Goal: Task Accomplishment & Management: Manage account settings

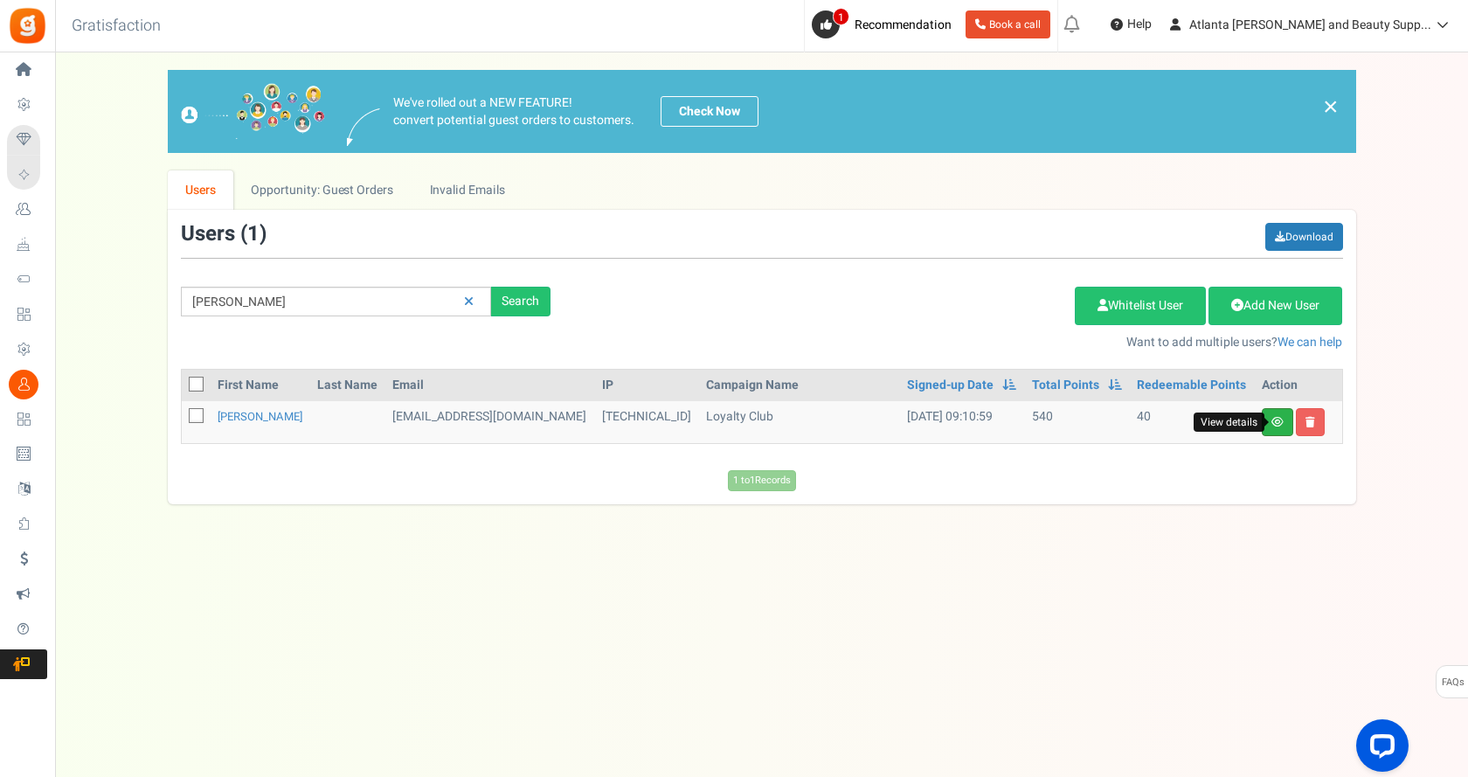
click at [1271, 426] on icon at bounding box center [1277, 422] width 12 height 10
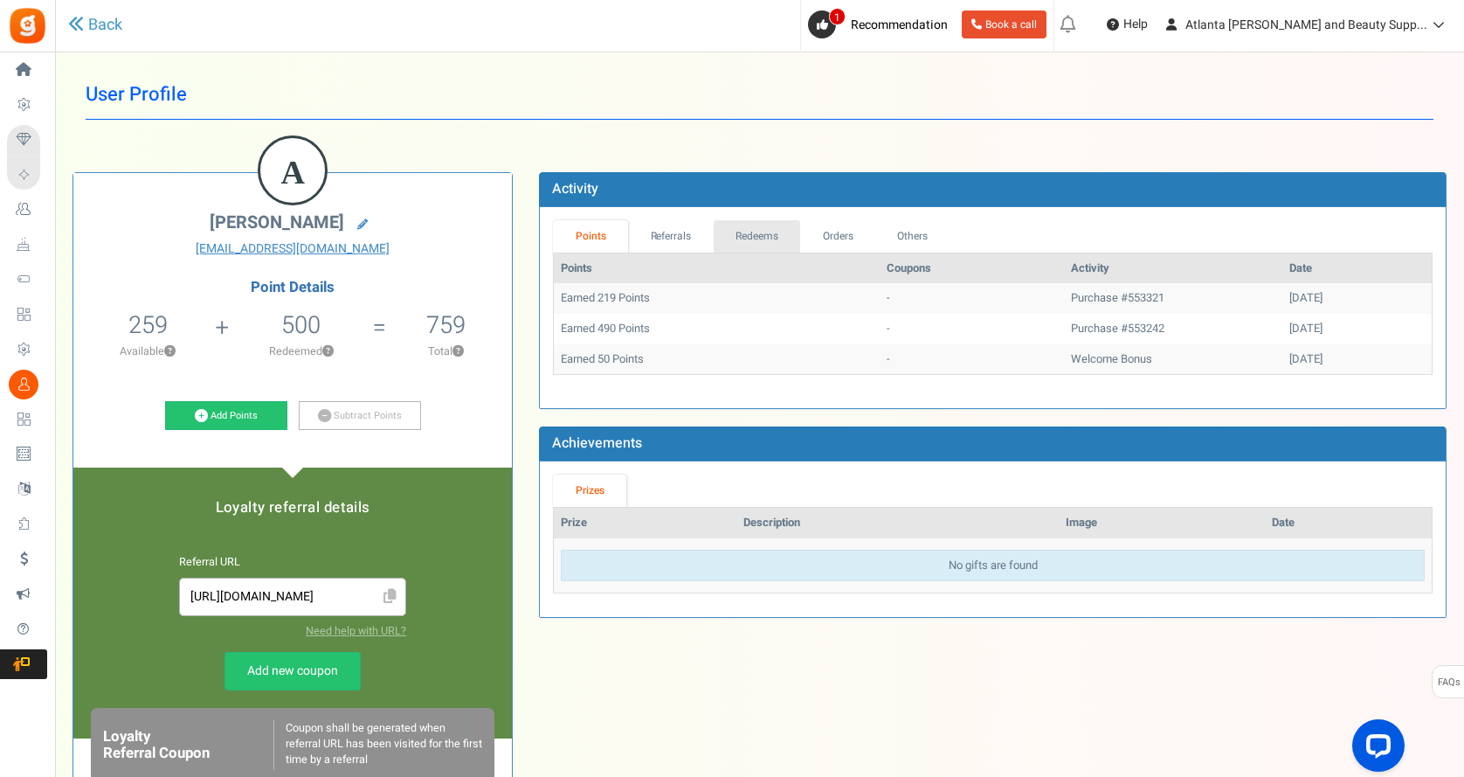
click at [763, 240] on link "Redeems" at bounding box center [757, 236] width 87 height 32
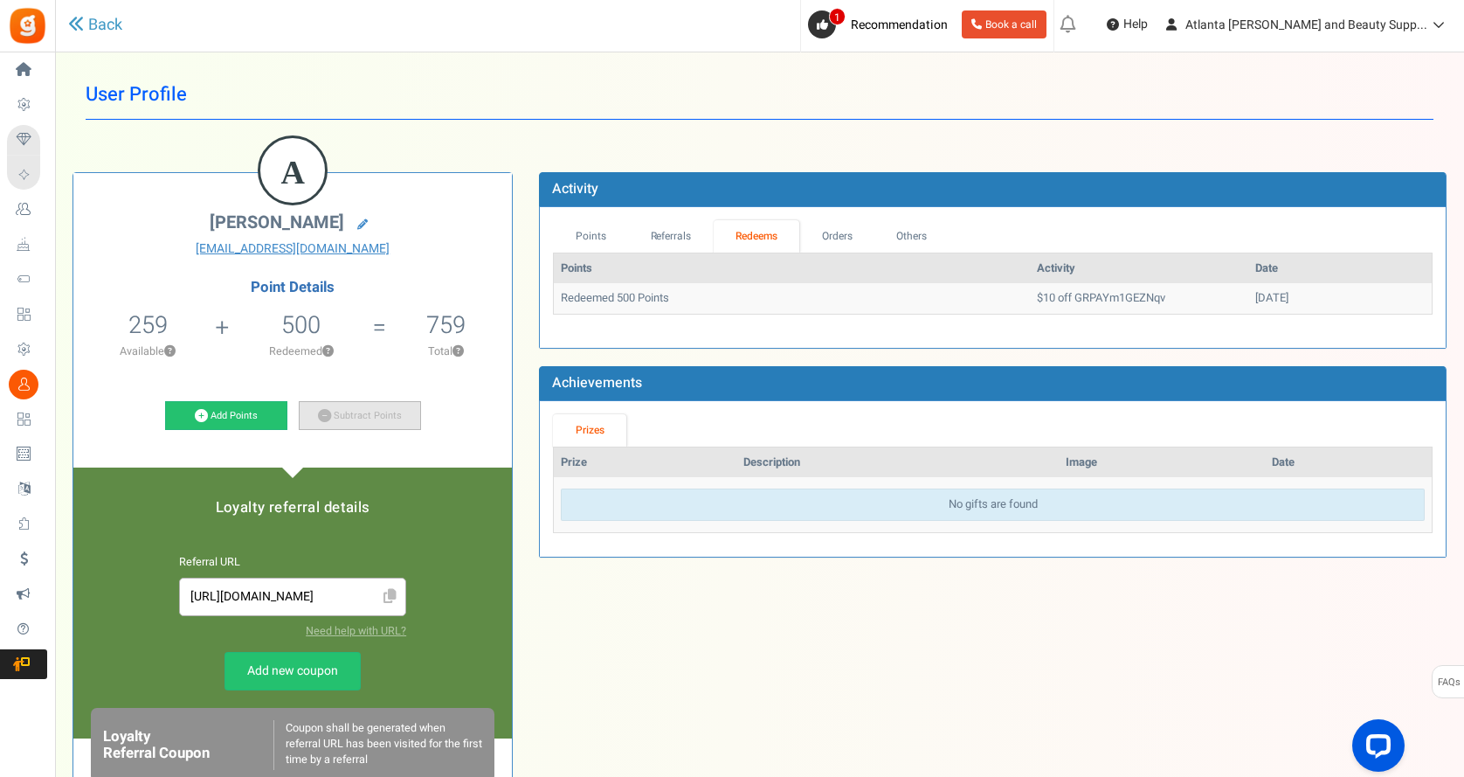
click at [349, 418] on link "Subtract Points" at bounding box center [360, 416] width 122 height 30
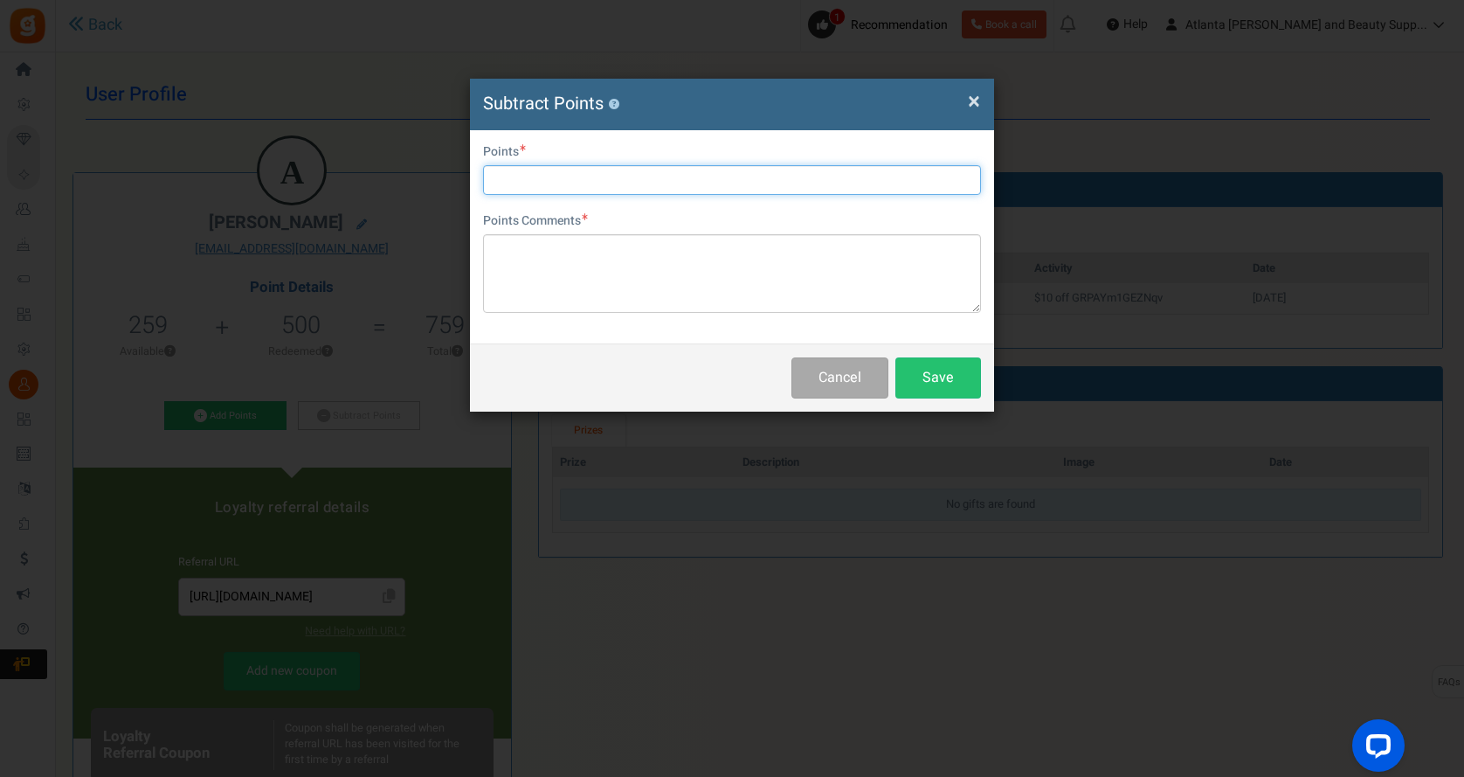
click at [639, 178] on input "text" at bounding box center [732, 180] width 498 height 30
type input "259"
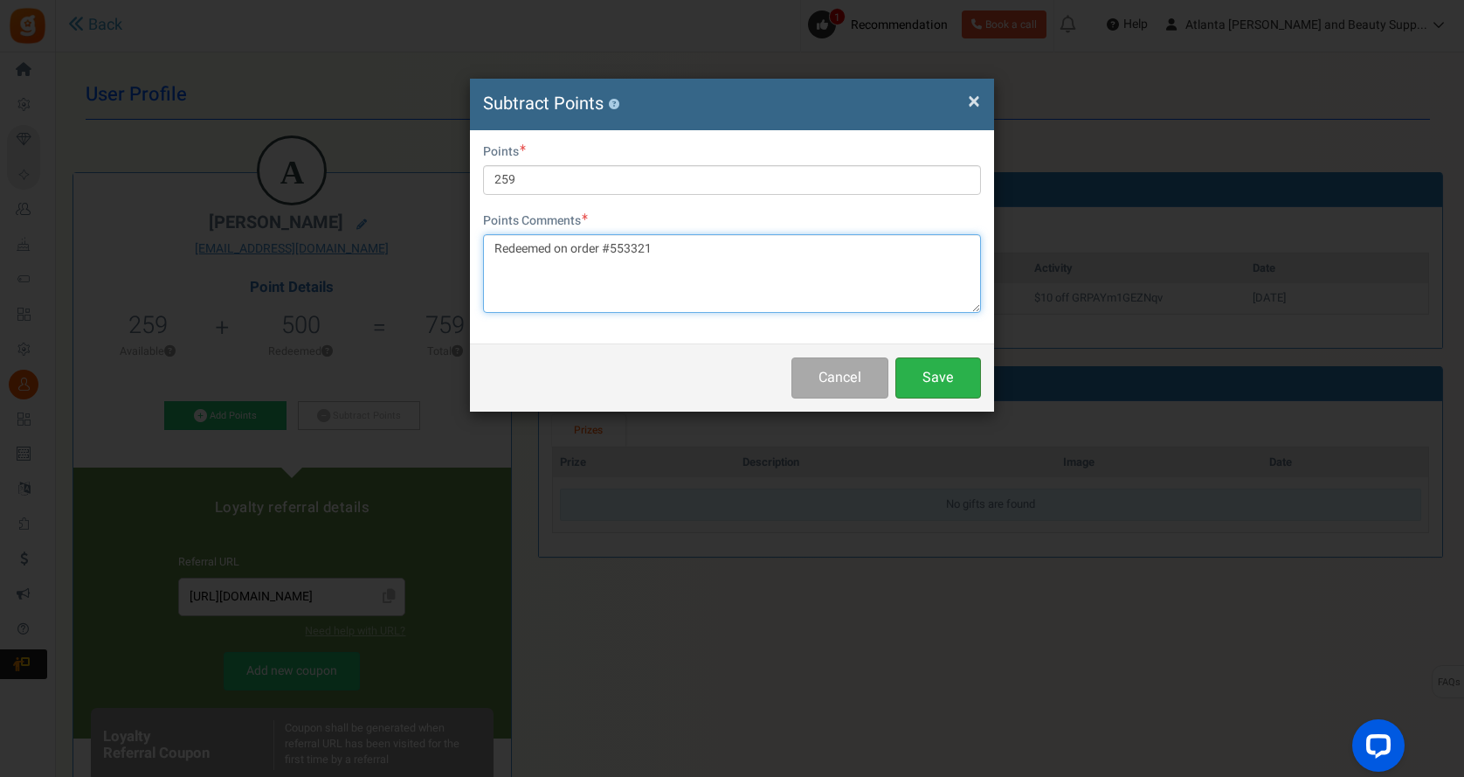
type textarea "Redeemed on order #553321"
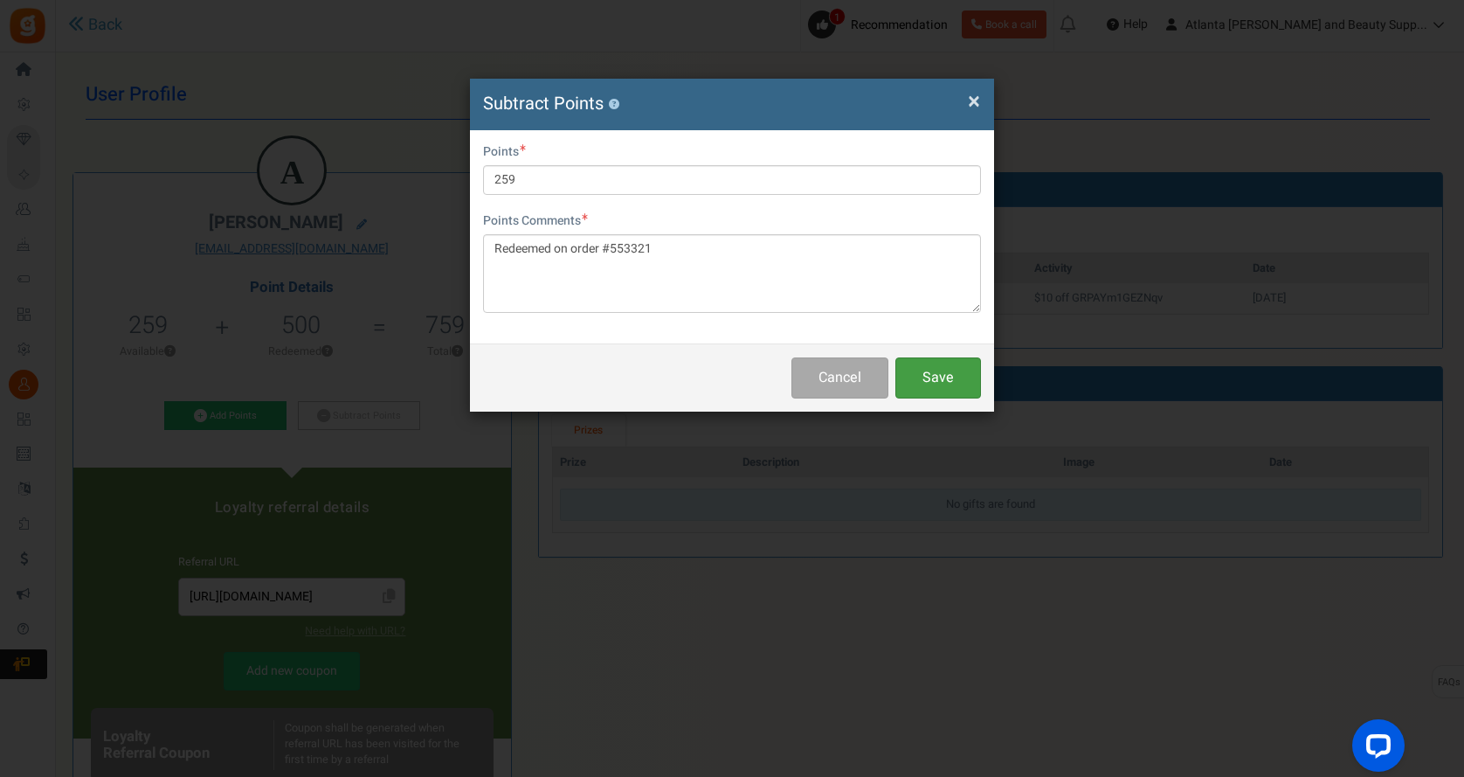
click at [929, 385] on button "Save" at bounding box center [938, 377] width 86 height 41
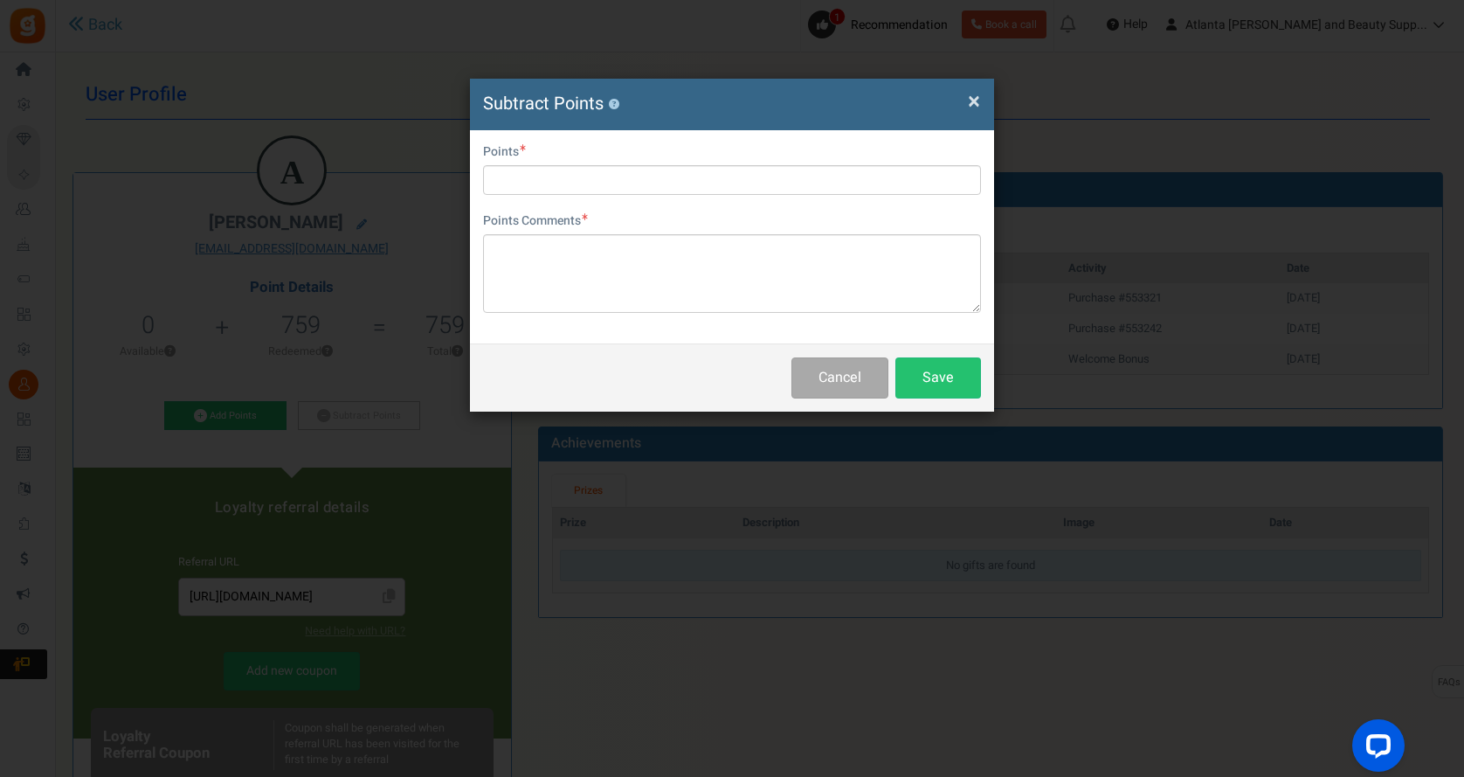
click at [972, 106] on span "×" at bounding box center [974, 101] width 12 height 33
